Goal: Information Seeking & Learning: Learn about a topic

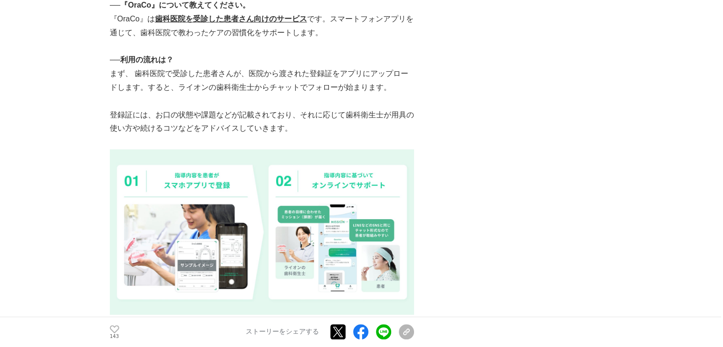
scroll to position [756, 0]
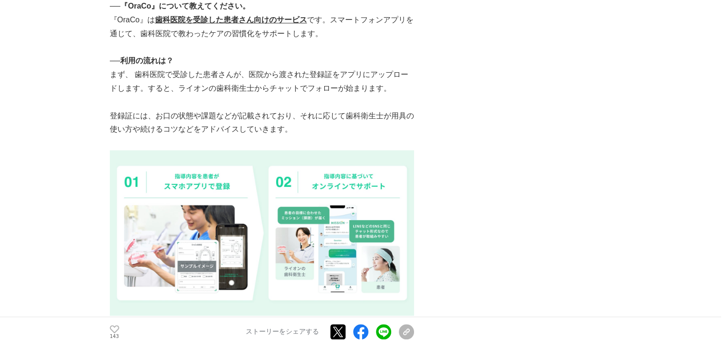
click at [297, 114] on p "登録証には、お口の状態や課題などが記載されており、それに応じて歯科衛生士が用具の使い方や続けるコツなどをアドバイスしていきます。" at bounding box center [262, 123] width 304 height 28
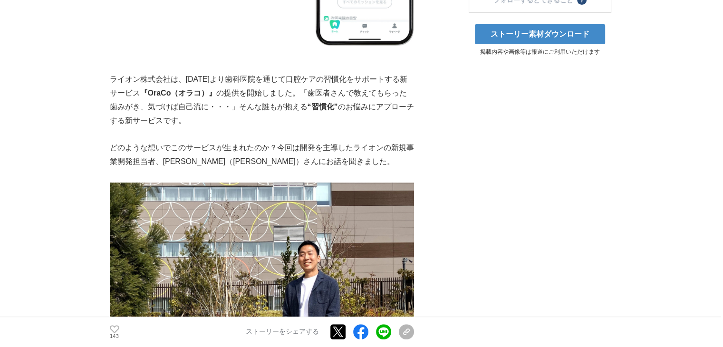
scroll to position [305, 0]
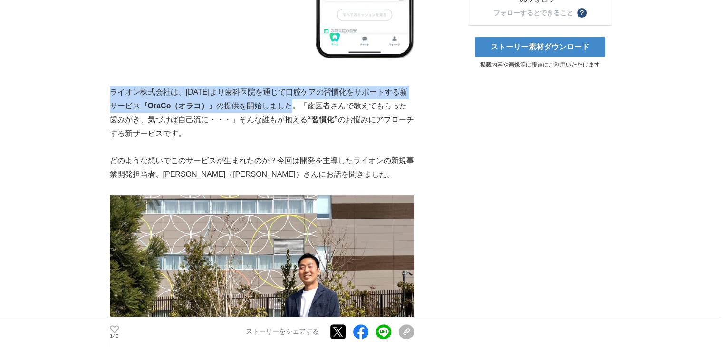
drag, startPoint x: 109, startPoint y: 76, endPoint x: 314, endPoint y: 91, distance: 204.8
click at [314, 91] on p "ライオン株式会社は、[DATE]より歯科医院を通じて口腔ケアの習慣化をサポートする新サービス 『OraCo（オラコ）』 の提供を開始しました。「歯医者さんで教…" at bounding box center [262, 113] width 304 height 55
copy p "ライオン株式会社は、[DATE]より歯科医院を通じて口腔ケアの習慣化をサポートする新サービス 『OraCo（オラコ）』 の提供を開始しました"
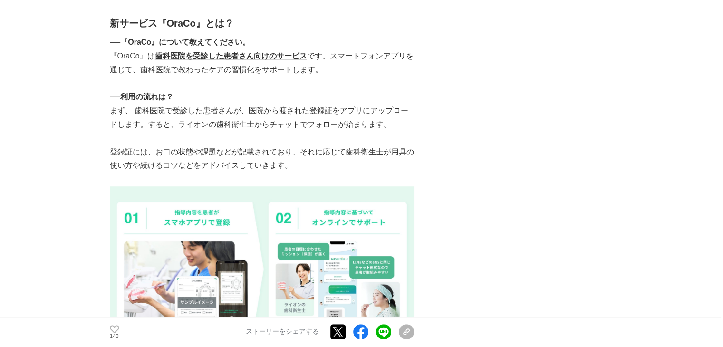
scroll to position [725, 0]
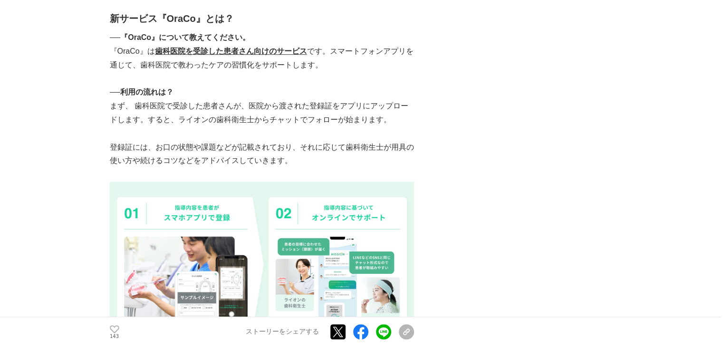
click at [328, 45] on p "『OraCo』は 歯科医院を受診した患者さん向けのサービス です。スマートフォンアプリを通じて、歯科医院で教わったケアの習慣化をサポートします。" at bounding box center [262, 59] width 304 height 28
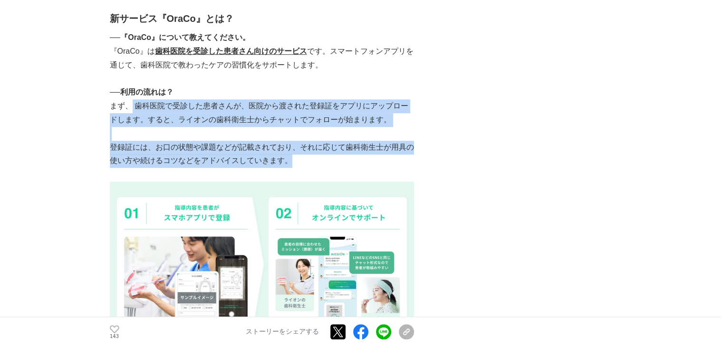
drag, startPoint x: 131, startPoint y: 88, endPoint x: 310, endPoint y: 146, distance: 188.2
copy div "歯科医院で受診した患者さんが、医院から渡された登録証をアプリにアップロードします。すると、ライオンの歯科衛生士からチャットでフォローが始まります。 登録証には…"
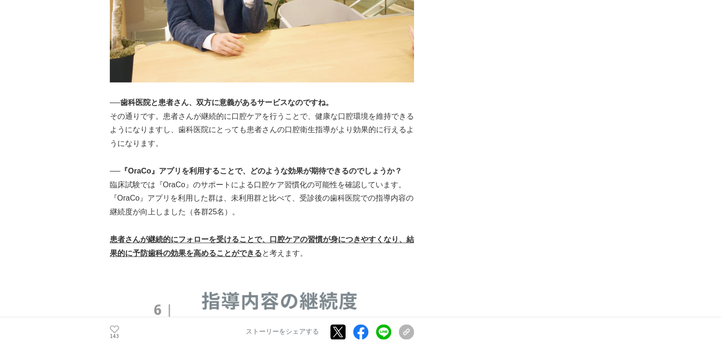
scroll to position [1400, 0]
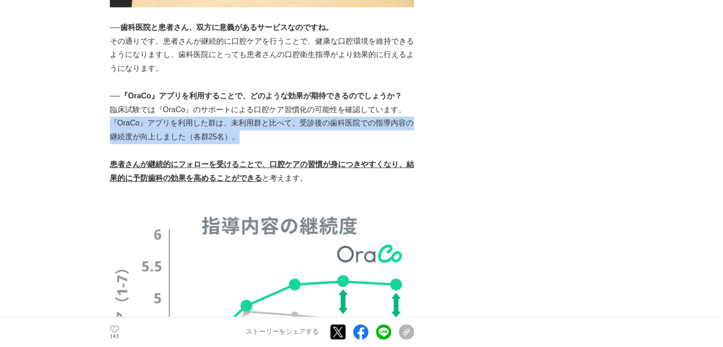
drag, startPoint x: 110, startPoint y: 102, endPoint x: 245, endPoint y: 117, distance: 135.8
click at [245, 117] on p "『OraCo』アプリを利用した群は、未利用群と比べて、受診後の歯科医院での指導内容の継続度が向上しました（各群25名）。" at bounding box center [262, 130] width 304 height 28
copy p "『OraCo』アプリを利用した群は、未利用群と比べて、受診後の歯科医院での指導内容の継続度が向上しました（各群25名）。"
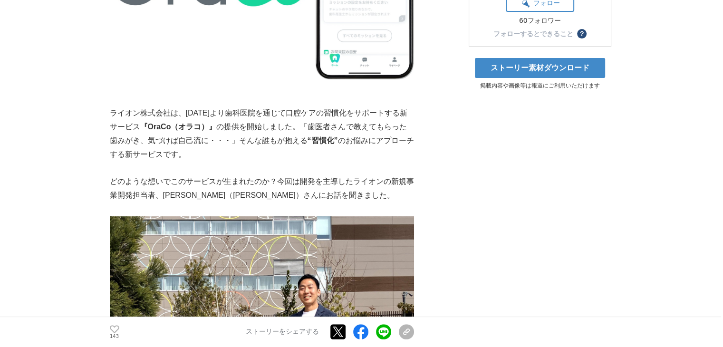
scroll to position [0, 0]
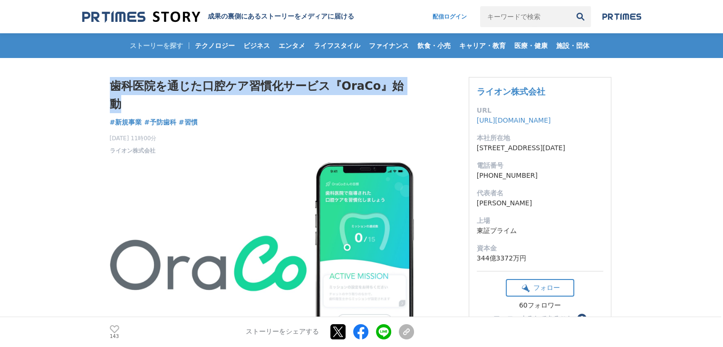
drag, startPoint x: 109, startPoint y: 83, endPoint x: 407, endPoint y: 83, distance: 297.4
click at [407, 83] on h1 "歯科医院を通じた口腔ケア習慣化サービス『OraCo』始動" at bounding box center [262, 95] width 304 height 37
copy h1 "歯科医院を通じた口腔ケア習慣化サービス『OraCo』始動"
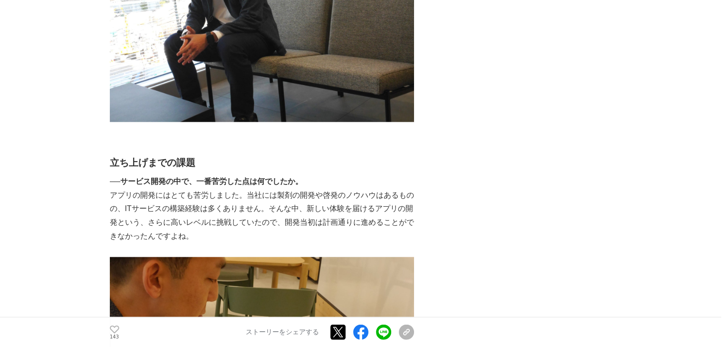
scroll to position [2199, 0]
